Goal: Information Seeking & Learning: Learn about a topic

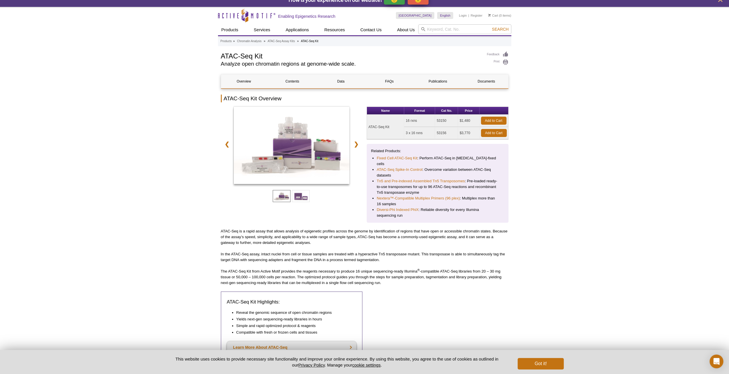
scroll to position [6, 0]
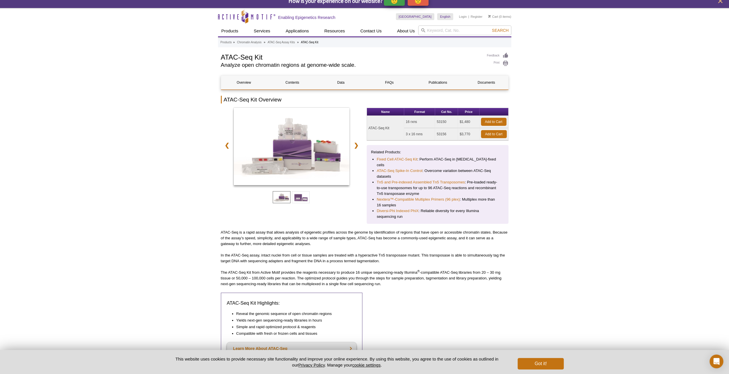
click at [261, 252] on p "In the ATAC-Seq assay, intact nuclei from cell or tissue samples are treated wi…" at bounding box center [364, 257] width 287 height 11
click at [338, 84] on link "Data" at bounding box center [341, 83] width 46 height 14
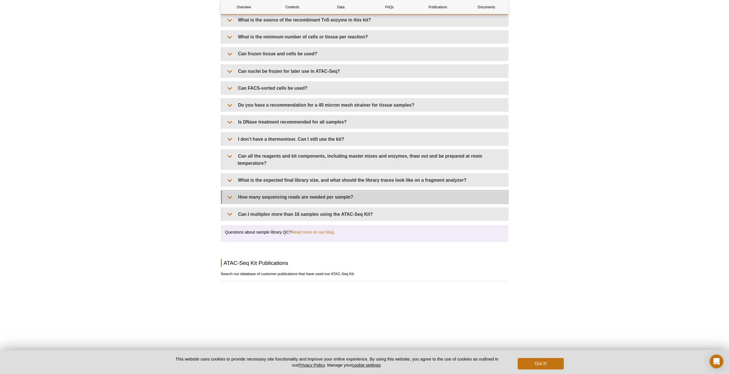
scroll to position [1034, 0]
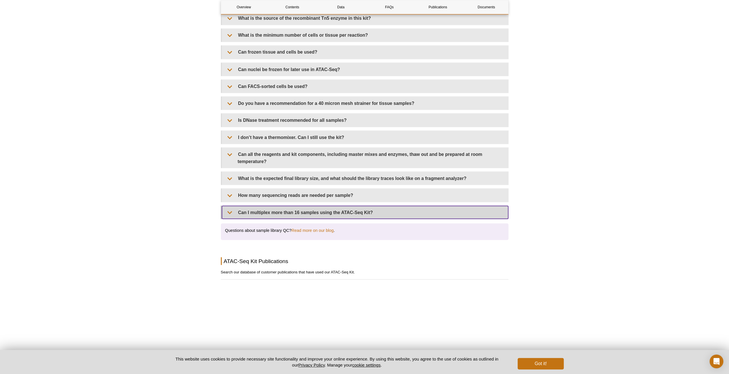
click at [267, 206] on summary "Can I multiplex more than 16 samples using the ATAC-Seq Kit?" at bounding box center [365, 212] width 286 height 13
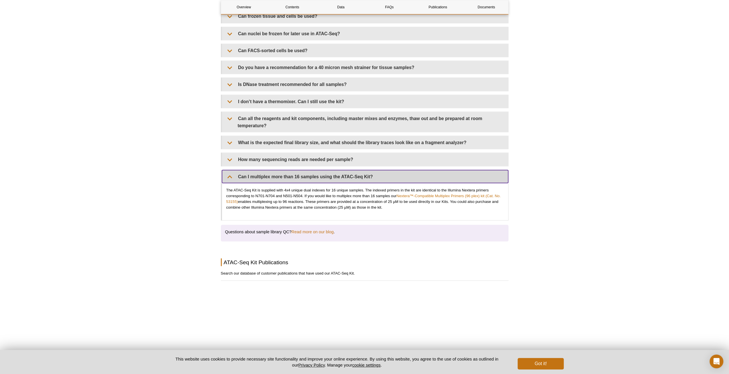
scroll to position [1046, 0]
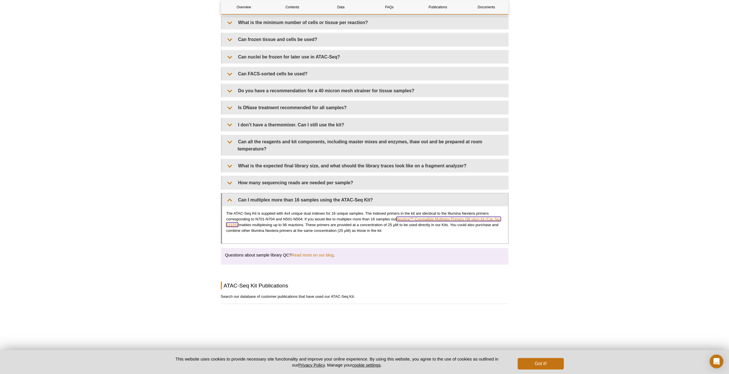
click at [444, 216] on link "Nextera™-Compatible Multiplex Primers (96 plex) kit (Cat. No. 53155)" at bounding box center [363, 221] width 274 height 10
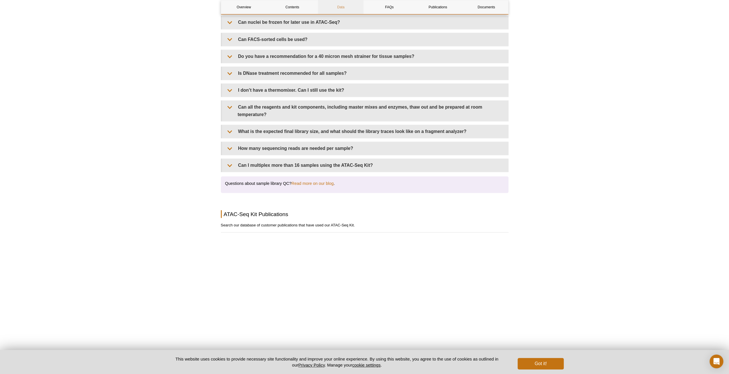
scroll to position [911, 0]
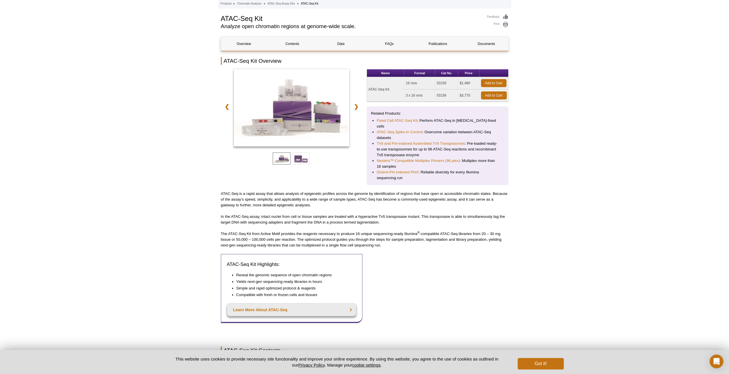
scroll to position [45, 0]
click at [351, 110] on div at bounding box center [292, 108] width 142 height 79
click at [356, 105] on link "❯" at bounding box center [356, 106] width 12 height 13
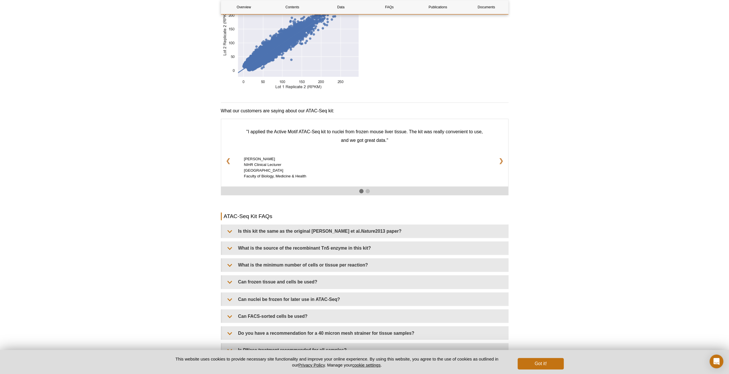
scroll to position [804, 0]
